Goal: Task Accomplishment & Management: Manage account settings

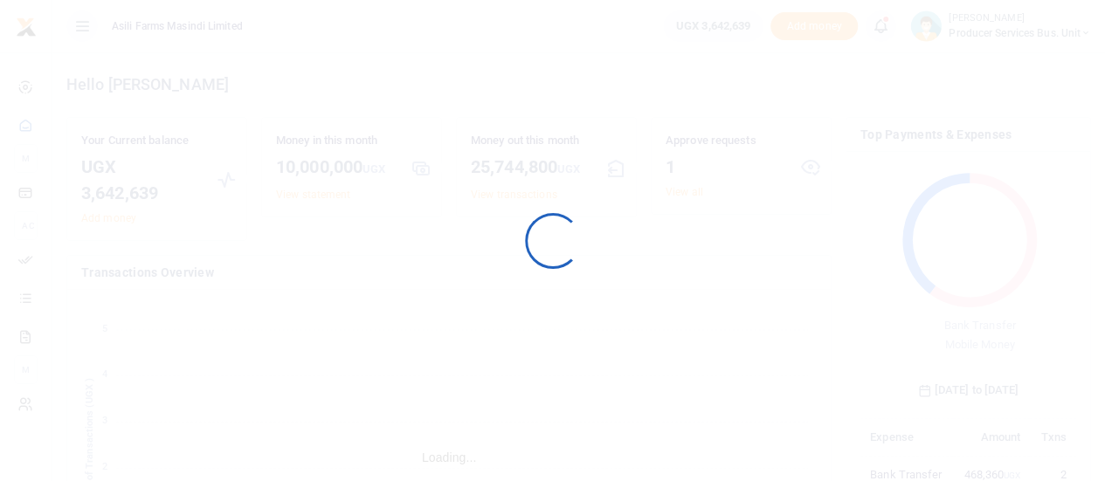
scroll to position [14, 14]
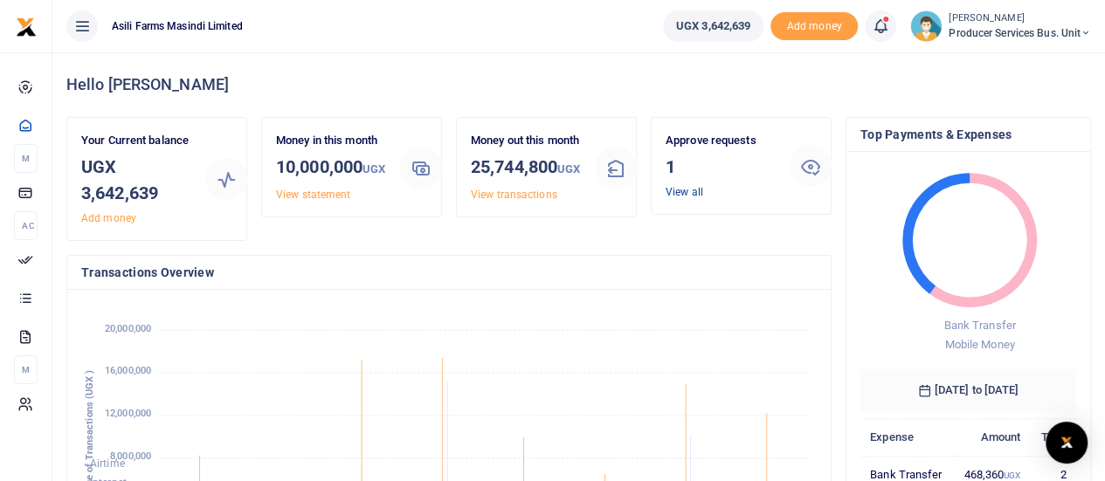
click at [687, 191] on link "View all" at bounding box center [684, 192] width 38 height 12
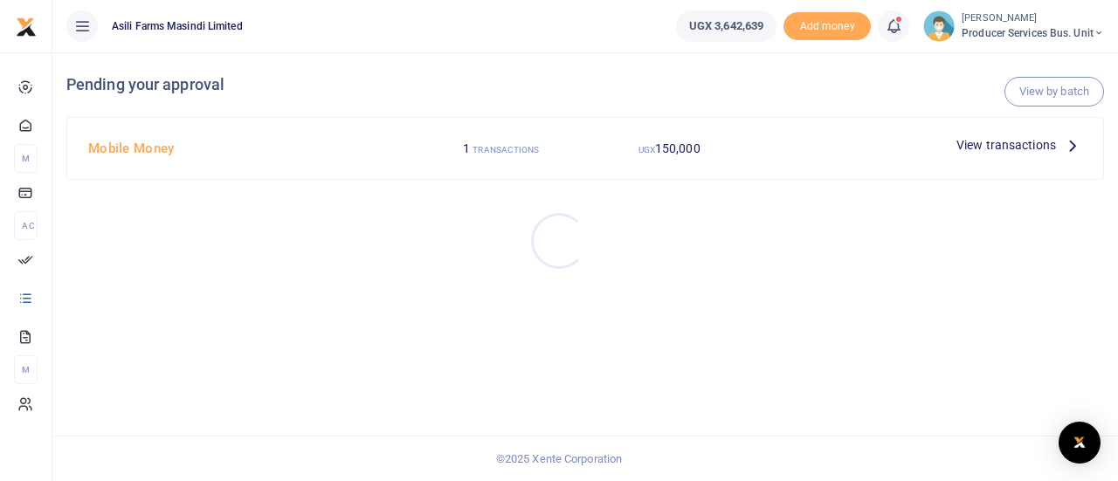
click at [992, 142] on div at bounding box center [559, 240] width 1118 height 481
click at [1067, 146] on icon at bounding box center [1072, 144] width 19 height 19
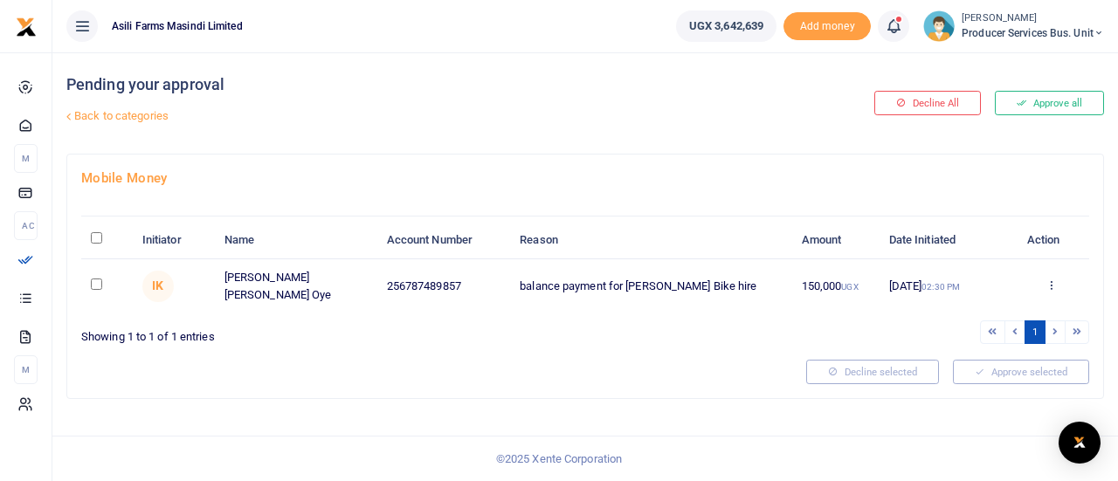
click at [100, 283] on input "checkbox" at bounding box center [96, 284] width 11 height 11
checkbox input "true"
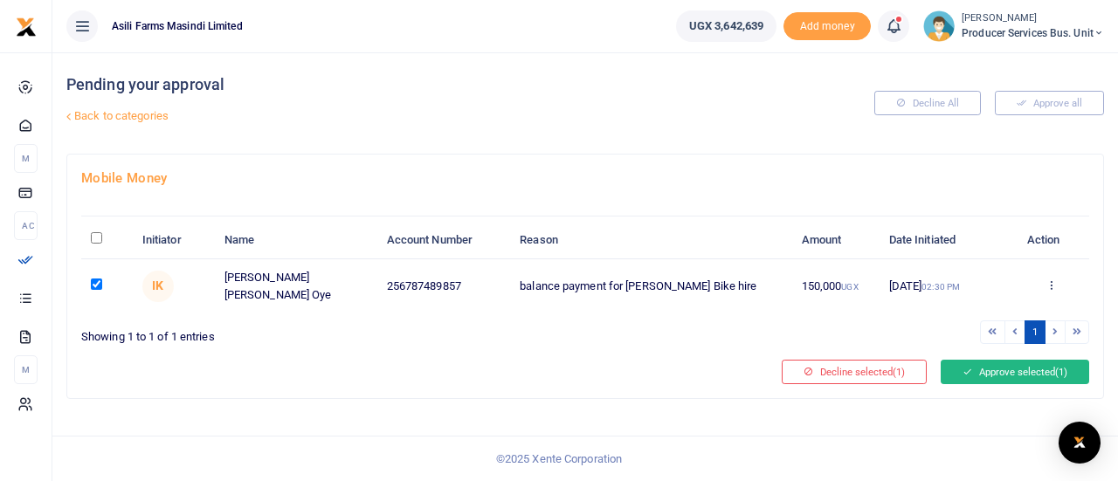
click at [1004, 364] on button "Approve selected (1)" at bounding box center [1014, 372] width 148 height 24
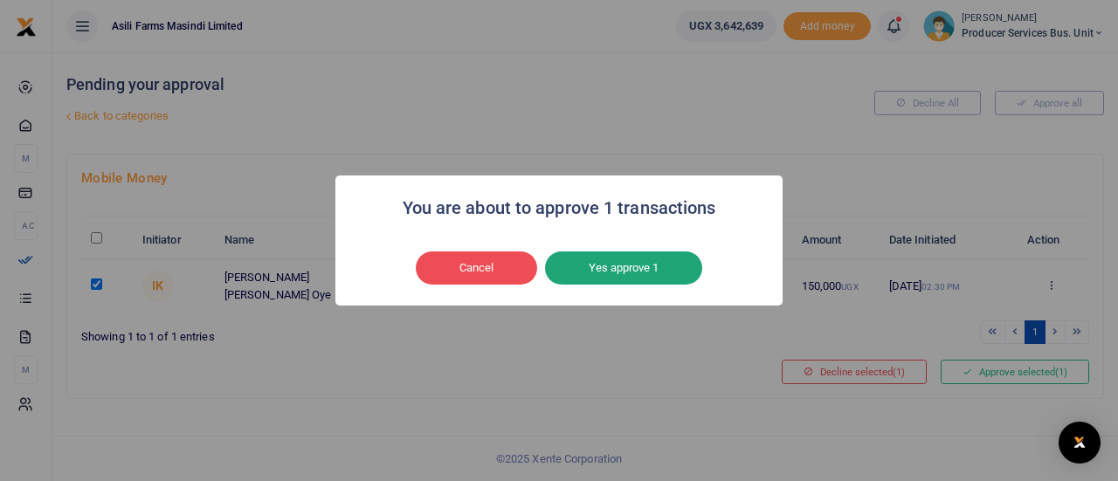
click at [620, 275] on button "Yes approve 1" at bounding box center [623, 267] width 157 height 33
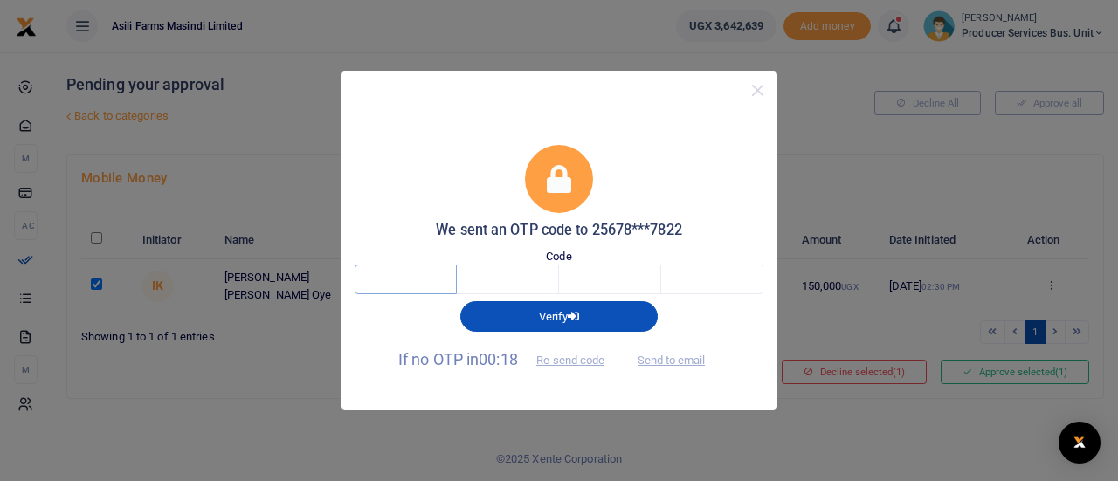
click at [396, 284] on input "text" at bounding box center [406, 280] width 102 height 30
type input "2"
type input "3"
type input "1"
type input "7"
